Goal: Obtain resource: Download file/media

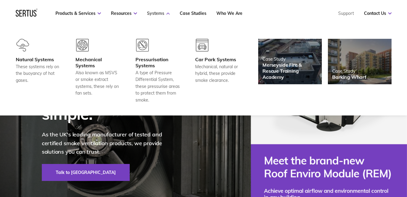
click at [167, 13] on icon at bounding box center [168, 13] width 3 height 2
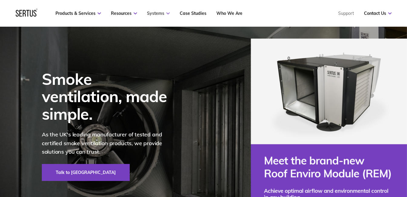
click at [167, 13] on icon at bounding box center [168, 13] width 3 height 2
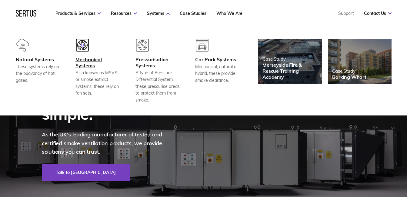
click at [94, 59] on div "Mechanical Systems" at bounding box center [98, 62] width 45 height 12
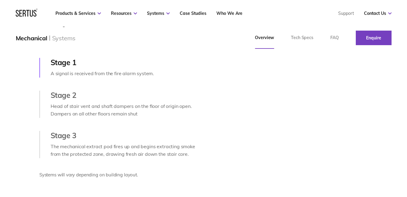
scroll to position [28, 0]
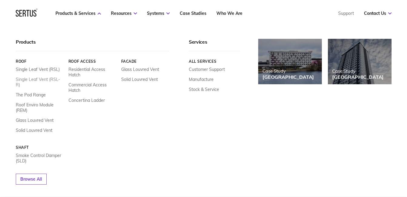
click at [38, 79] on link "Single Leaf Vent (RSL-R)" at bounding box center [40, 82] width 48 height 11
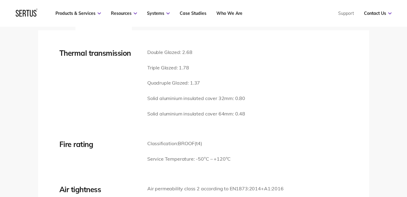
scroll to position [813, 0]
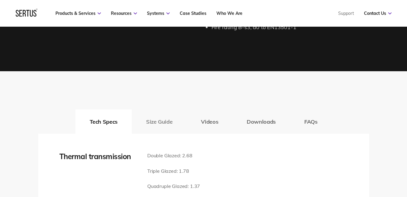
click at [162, 121] on button "Size Guide" at bounding box center [159, 122] width 55 height 24
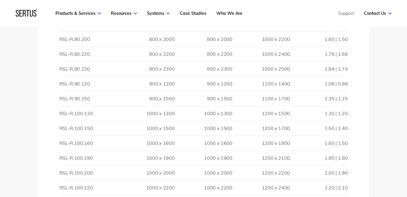
scroll to position [1412, 0]
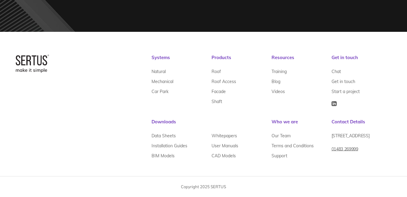
scroll to position [28, 0]
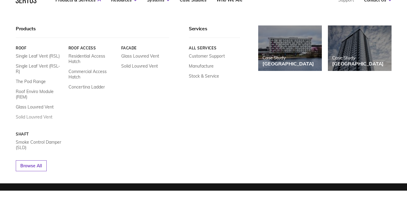
click at [33, 114] on link "Solid Louvred Vent" at bounding box center [34, 116] width 37 height 5
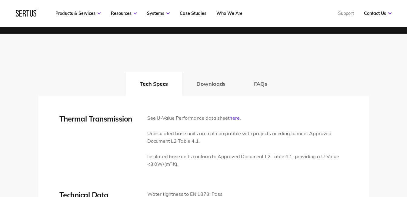
scroll to position [869, 0]
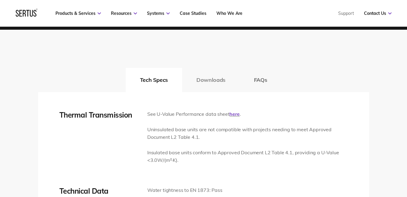
click at [208, 81] on button "Downloads" at bounding box center [211, 80] width 58 height 24
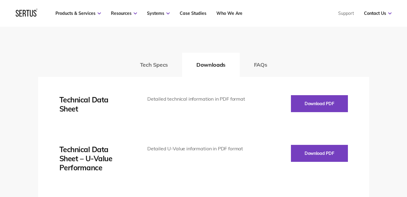
scroll to position [881, 0]
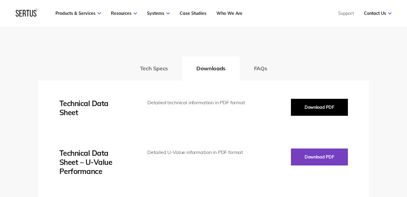
click at [324, 109] on button "Download PDF" at bounding box center [319, 107] width 57 height 17
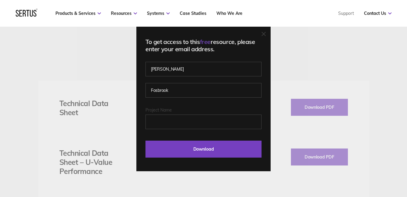
click at [266, 35] on icon at bounding box center [264, 34] width 4 height 4
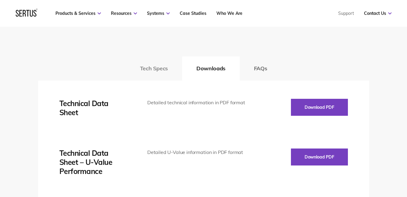
click at [156, 69] on button "Tech Specs" at bounding box center [154, 68] width 56 height 24
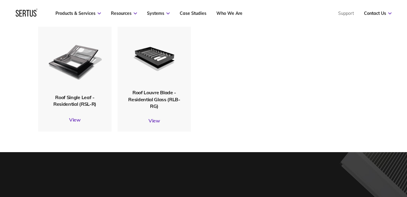
scroll to position [1882, 0]
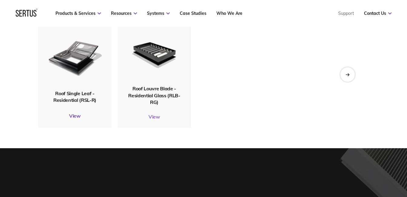
click at [158, 117] on link "View" at bounding box center [154, 117] width 73 height 6
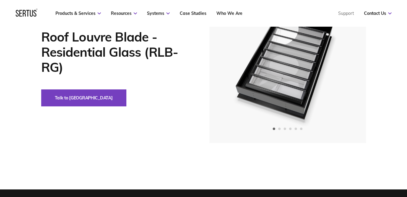
scroll to position [4, 0]
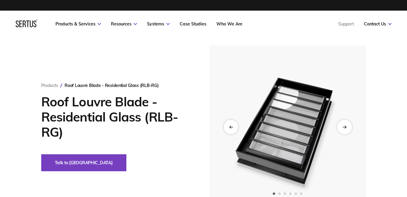
click at [345, 124] on div "Next slide" at bounding box center [344, 127] width 15 height 15
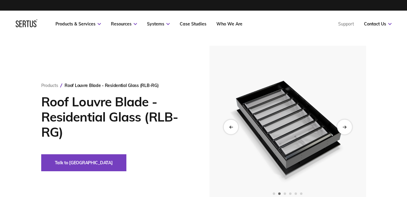
click at [345, 124] on div "Next slide" at bounding box center [344, 127] width 15 height 15
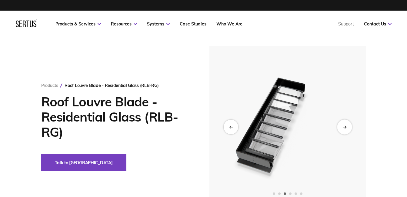
click at [345, 124] on div "Next slide" at bounding box center [344, 127] width 15 height 15
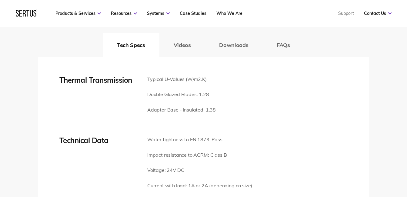
scroll to position [994, 0]
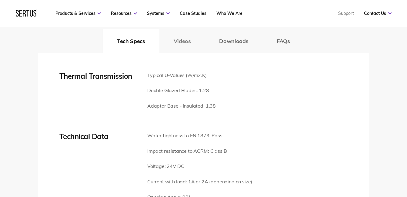
click at [183, 43] on button "Videos" at bounding box center [183, 41] width 46 height 24
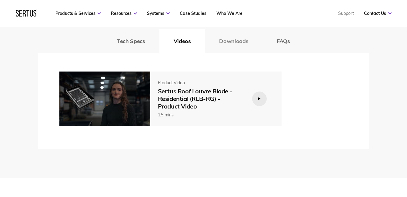
click at [230, 43] on button "Downloads" at bounding box center [234, 41] width 58 height 24
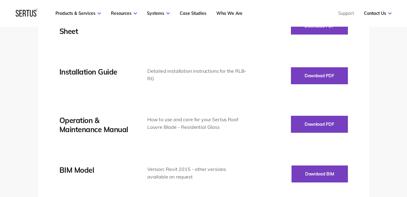
scroll to position [1044, 0]
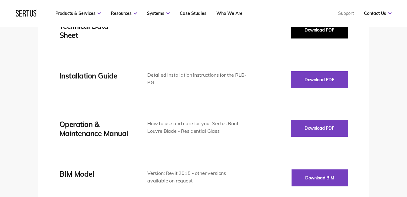
click at [323, 34] on button "Download PDF" at bounding box center [319, 30] width 57 height 17
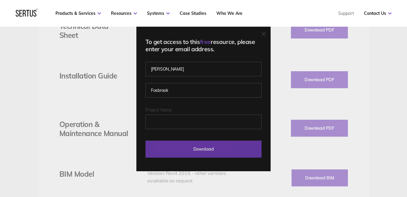
click at [218, 146] on input "Download" at bounding box center [204, 149] width 116 height 17
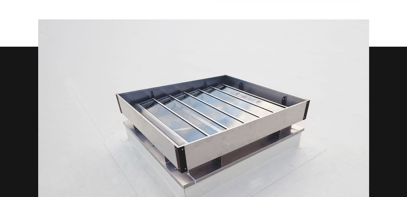
scroll to position [0, 0]
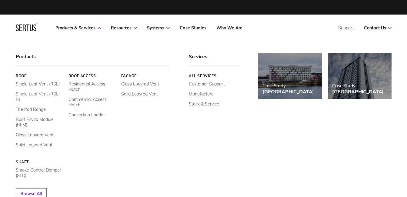
click at [40, 94] on link "Single Leaf Vent (RSL-R)" at bounding box center [40, 96] width 48 height 11
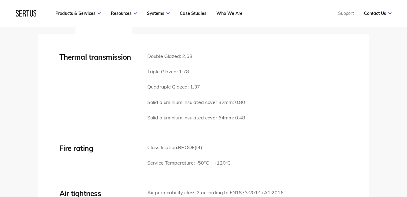
scroll to position [865, 0]
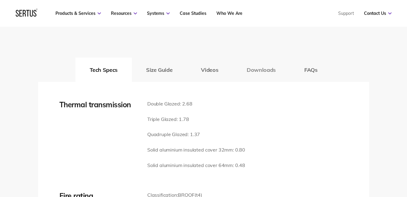
click at [270, 69] on button "Downloads" at bounding box center [262, 70] width 58 height 24
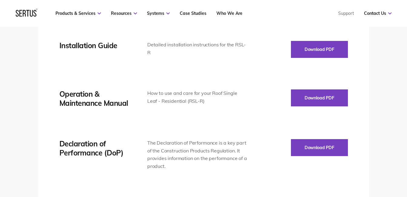
scroll to position [881, 0]
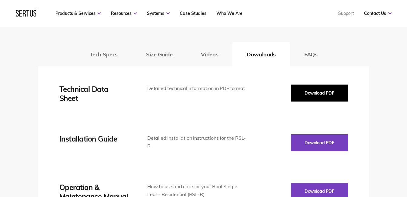
click at [318, 93] on button "Download PDF" at bounding box center [319, 93] width 57 height 17
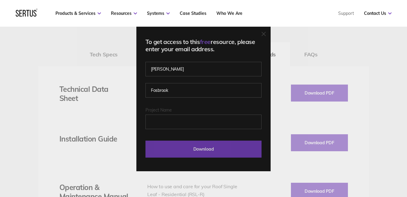
click at [201, 149] on input "Download" at bounding box center [204, 149] width 116 height 17
